Goal: Navigation & Orientation: Find specific page/section

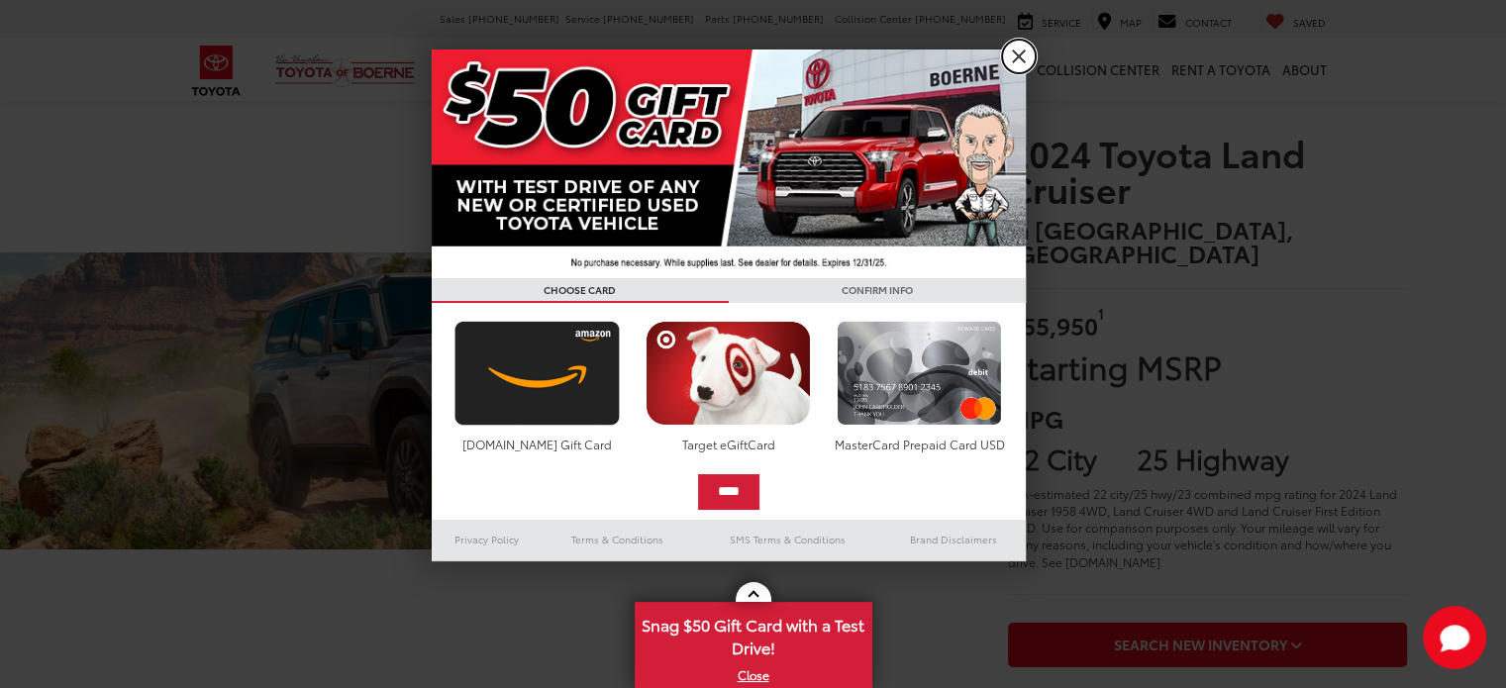
click at [1014, 54] on link "X" at bounding box center [1019, 57] width 34 height 34
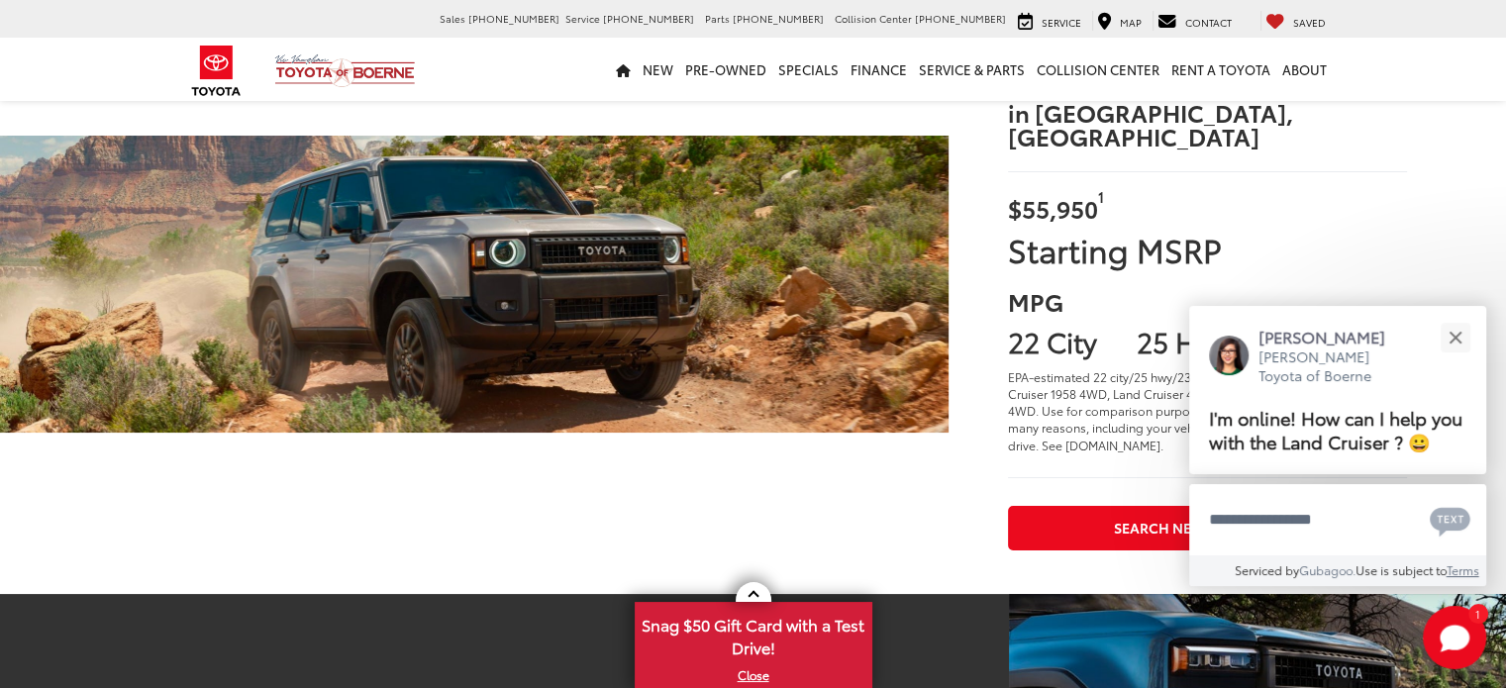
scroll to position [119, 0]
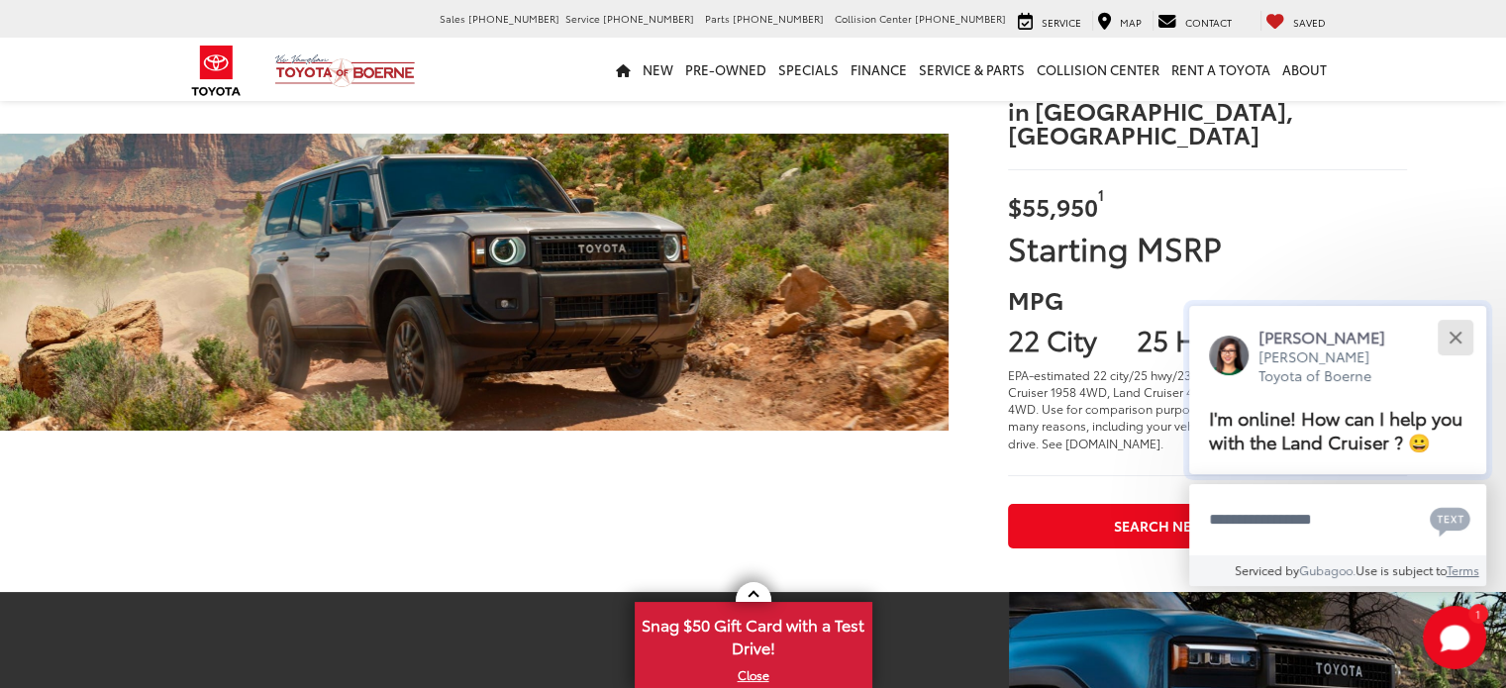
click at [1453, 340] on button "Close" at bounding box center [1454, 337] width 43 height 43
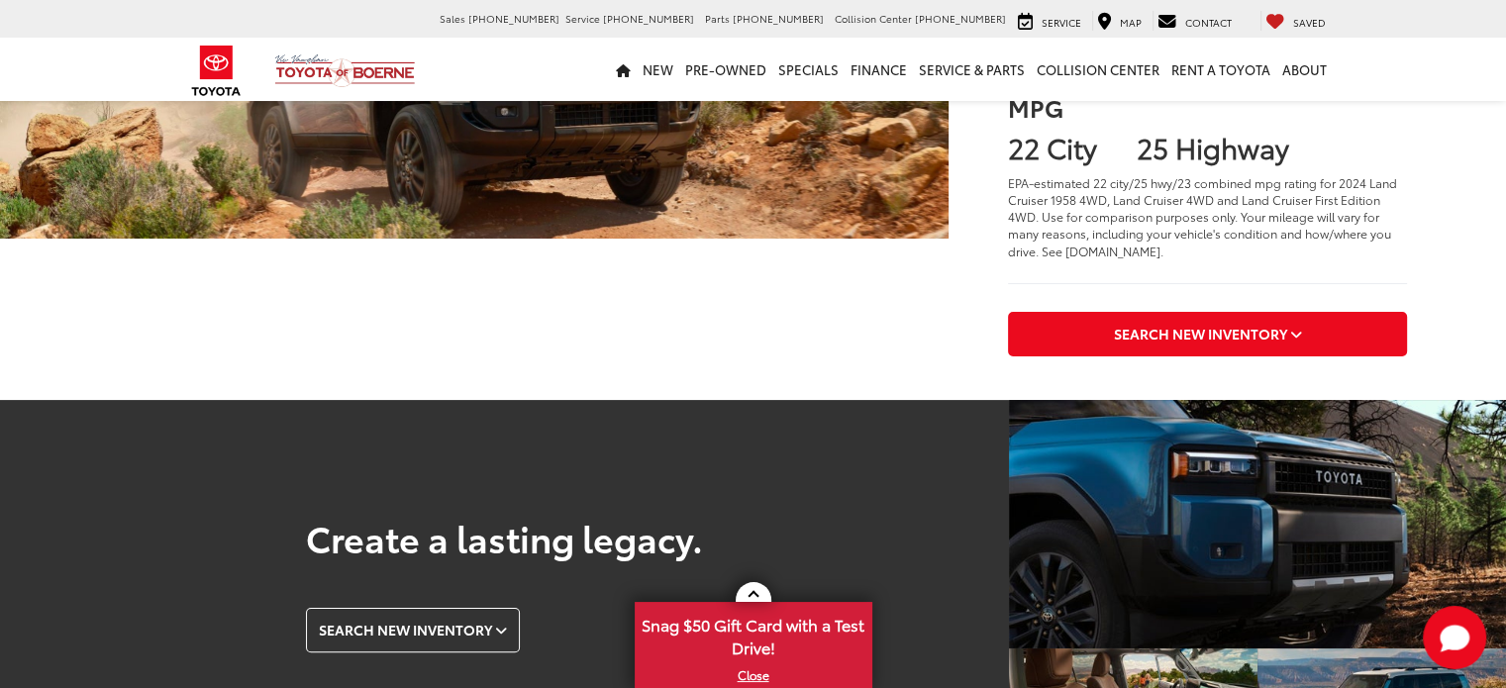
scroll to position [0, 0]
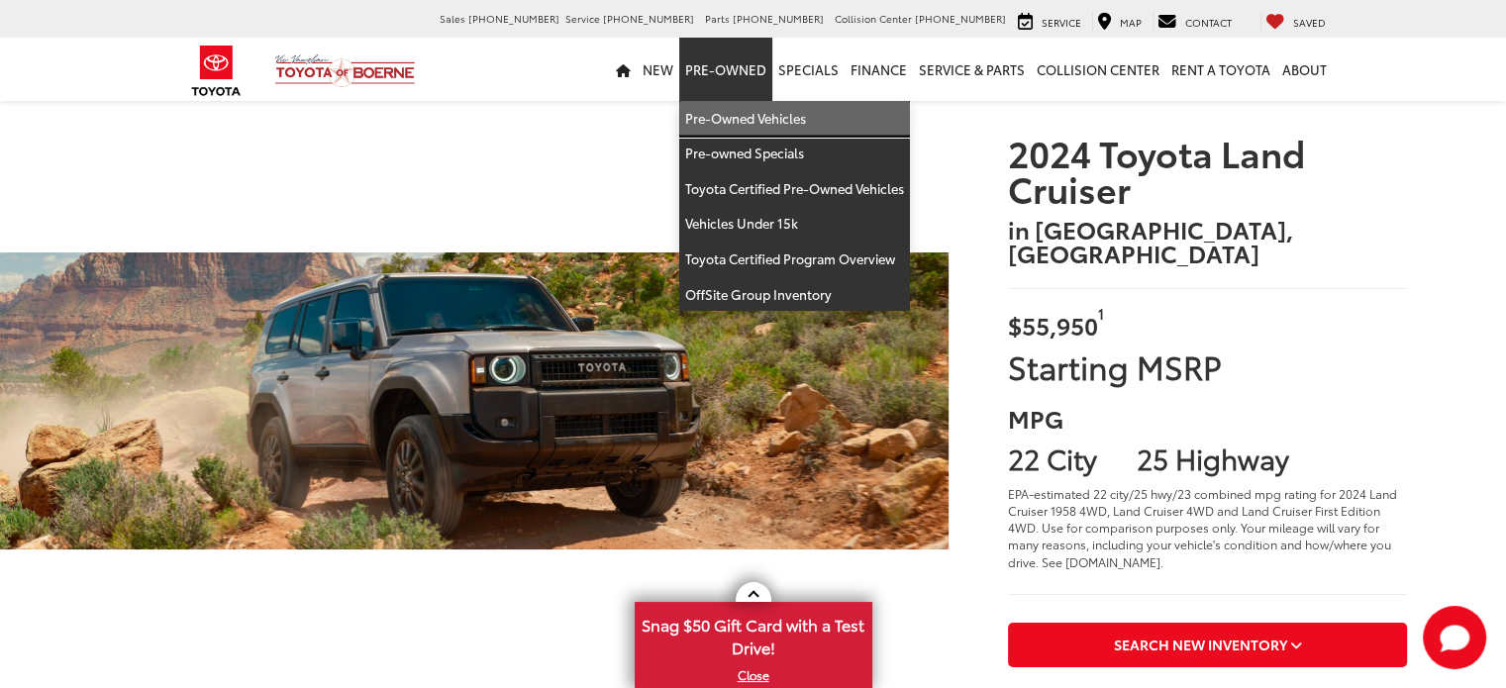
click at [725, 118] on link "Pre-Owned Vehicles" at bounding box center [794, 119] width 231 height 36
